Goal: Find specific page/section: Find specific page/section

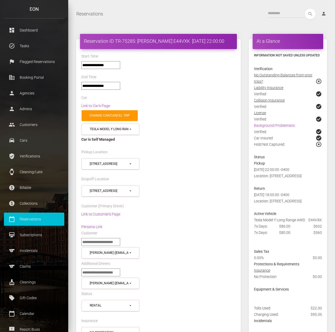
select select "*****"
select select
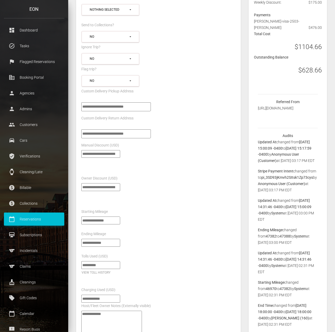
scroll to position [350, 0]
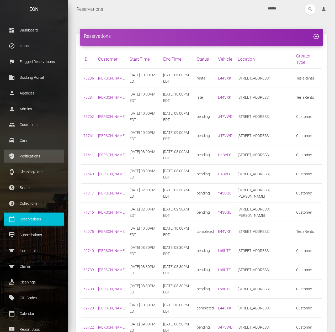
click at [28, 156] on p "Verifications" at bounding box center [34, 156] width 52 height 8
